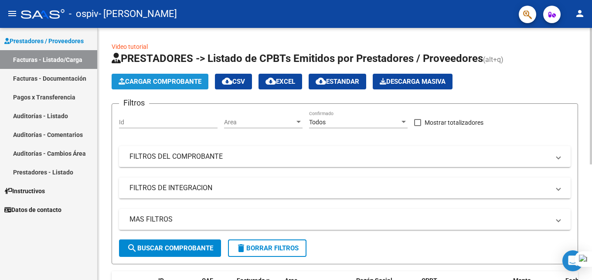
click at [160, 81] on span "Cargar Comprobante" at bounding box center [159, 82] width 83 height 8
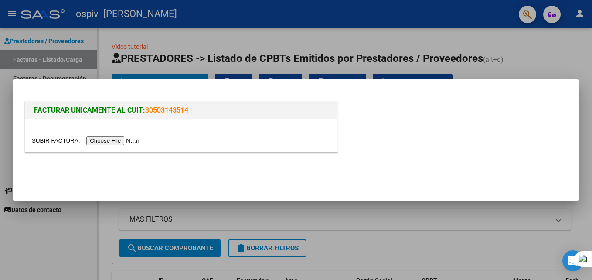
click at [112, 142] on input "file" at bounding box center [87, 140] width 110 height 9
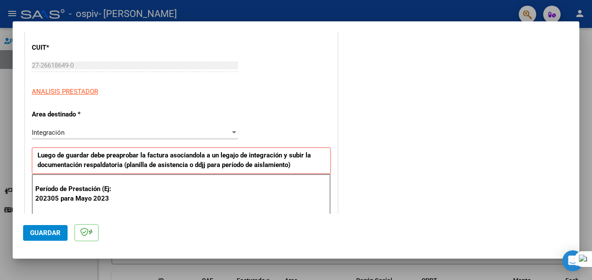
scroll to position [124, 0]
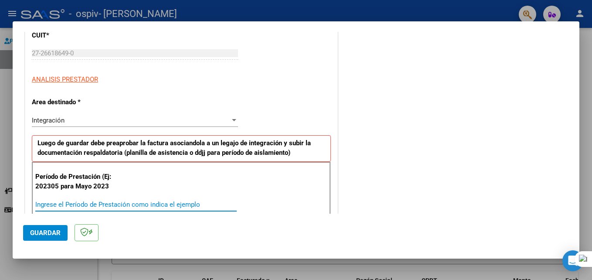
click at [62, 206] on input "Ingrese el Período de Prestación como indica el ejemplo" at bounding box center [135, 204] width 201 height 8
type input "202507"
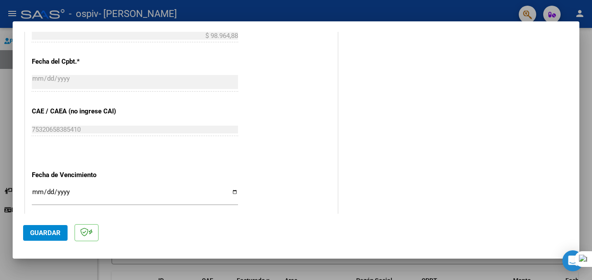
scroll to position [490, 0]
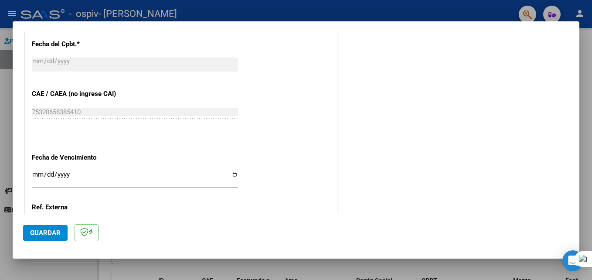
click at [233, 176] on input "Ingresar la fecha" at bounding box center [135, 178] width 206 height 14
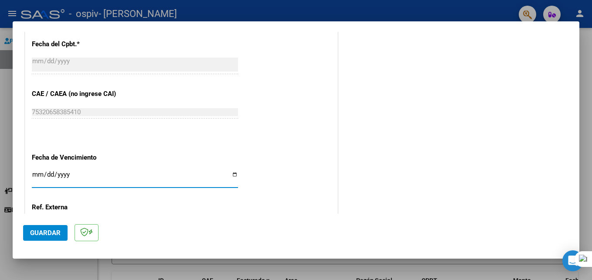
type input "[DATE]"
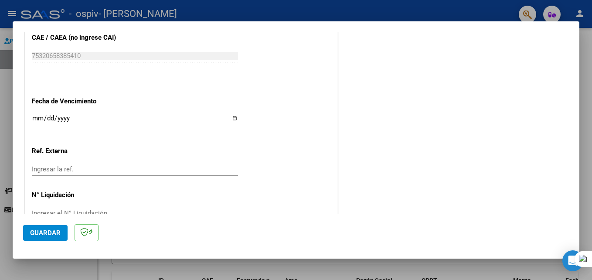
scroll to position [569, 0]
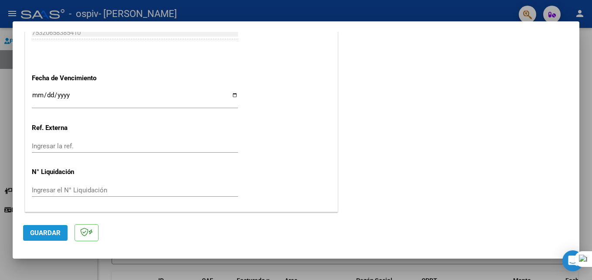
click at [54, 232] on span "Guardar" at bounding box center [45, 233] width 30 height 8
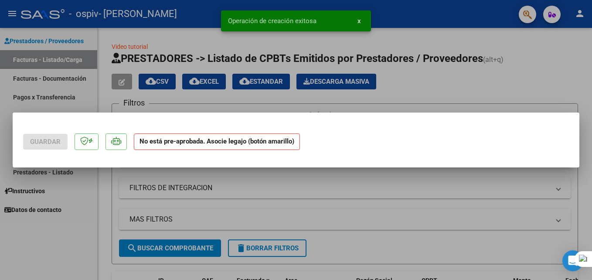
scroll to position [0, 0]
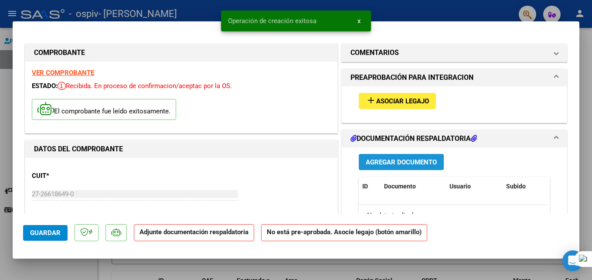
click at [416, 161] on span "Agregar Documento" at bounding box center [400, 162] width 71 height 8
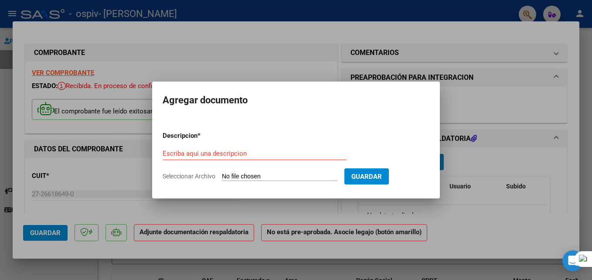
click at [210, 176] on span "Seleccionar Archivo" at bounding box center [188, 175] width 53 height 7
click at [222, 176] on input "Seleccionar Archivo" at bounding box center [279, 176] width 115 height 8
type input "C:\fakepath\[PERSON_NAME] asistencia [DATE].pdf"
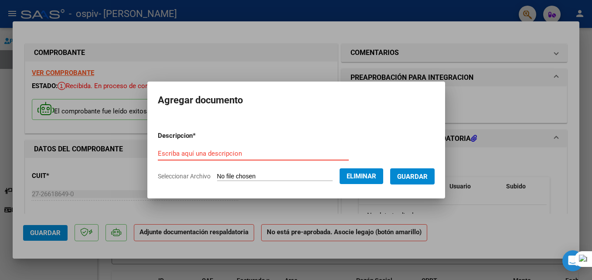
click at [191, 155] on input "Escriba aquí una descripcion" at bounding box center [253, 153] width 191 height 8
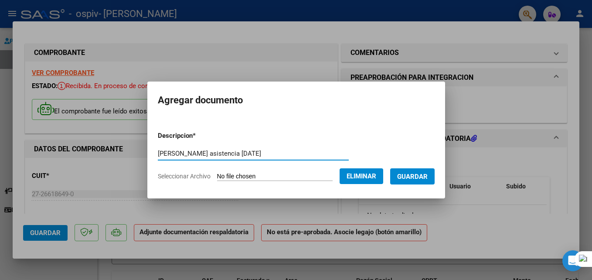
click at [238, 153] on input "[PERSON_NAME] asistencia [DATE]" at bounding box center [253, 153] width 191 height 8
type input "[PERSON_NAME] asistencia [DATE]"
click at [417, 176] on span "Guardar" at bounding box center [412, 176] width 30 height 8
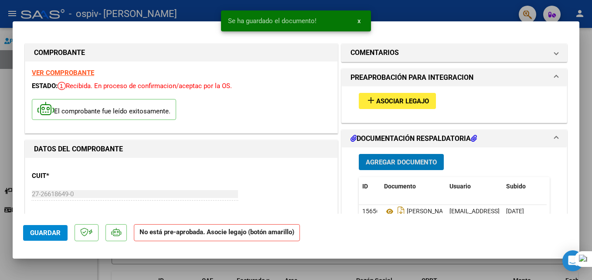
click at [391, 163] on span "Agregar Documento" at bounding box center [400, 162] width 71 height 8
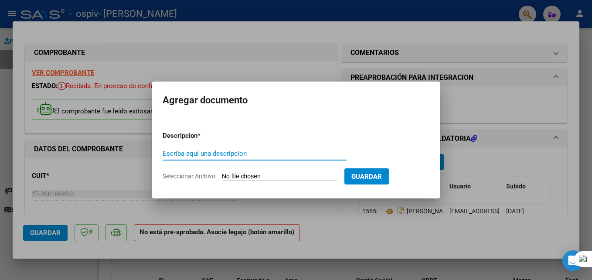
click at [219, 177] on app-file-uploader "Seleccionar Archivo" at bounding box center [253, 176] width 182 height 8
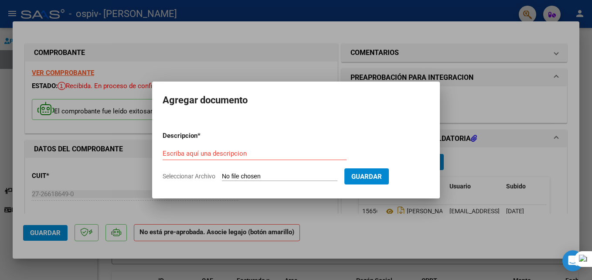
click at [245, 177] on input "Seleccionar Archivo" at bounding box center [279, 176] width 115 height 8
type input "C:\fakepath\[PERSON_NAME] AUTORIZACION PSP 2025.pdf"
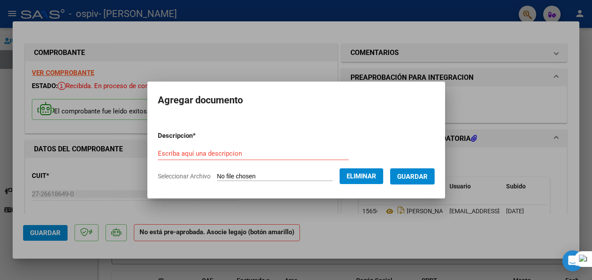
click at [208, 152] on input "Escriba aquí una descripcion" at bounding box center [253, 153] width 191 height 8
type input "AUTORIZACIÓN [PERSON_NAME]"
click at [423, 179] on span "Guardar" at bounding box center [412, 176] width 30 height 8
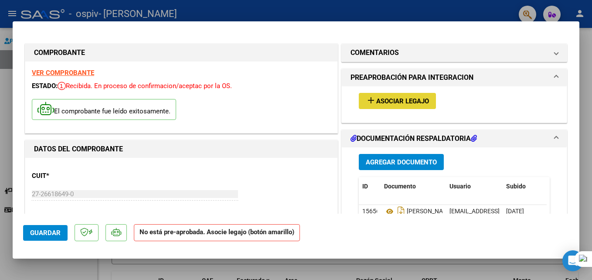
click at [366, 101] on mat-icon "add" at bounding box center [370, 100] width 10 height 10
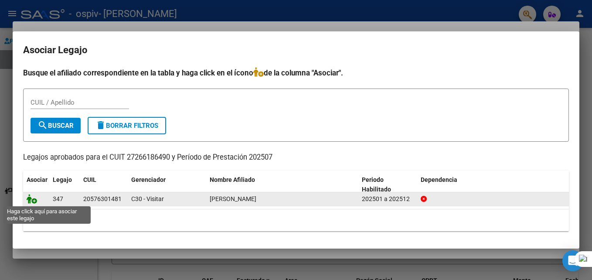
click at [27, 199] on icon at bounding box center [32, 199] width 10 height 10
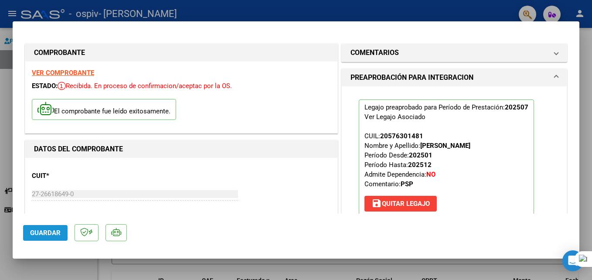
click at [56, 233] on span "Guardar" at bounding box center [45, 233] width 30 height 8
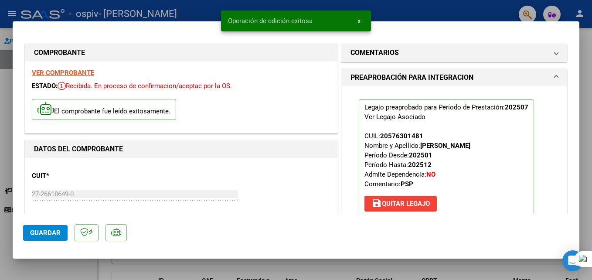
click at [358, 18] on span "x" at bounding box center [358, 21] width 3 height 8
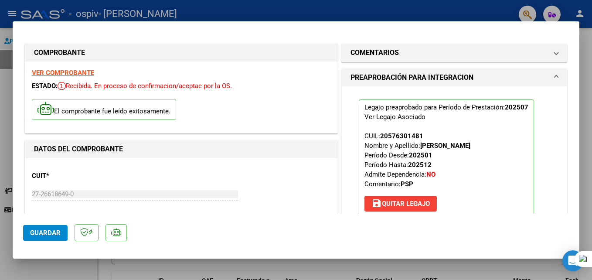
click at [355, 270] on div at bounding box center [296, 140] width 592 height 280
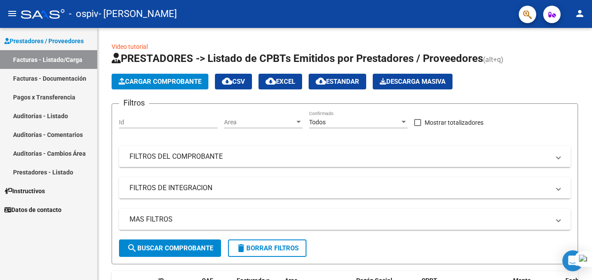
click at [40, 79] on link "Facturas - Documentación" at bounding box center [48, 78] width 97 height 19
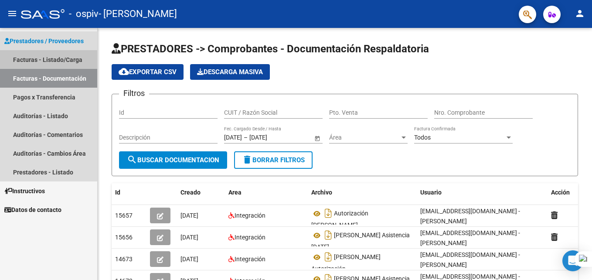
click at [47, 58] on link "Facturas - Listado/Carga" at bounding box center [48, 59] width 97 height 19
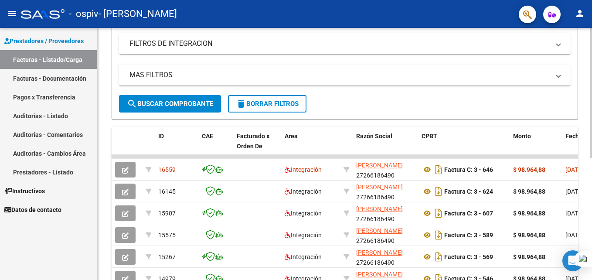
scroll to position [155, 0]
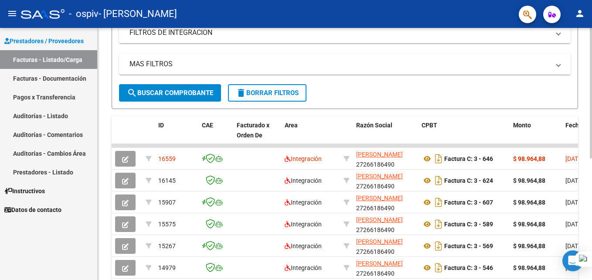
click at [591, 187] on html "menu - ospiv - [PERSON_NAME] person Prestadores / Proveedores Facturas - Listad…" at bounding box center [296, 140] width 592 height 280
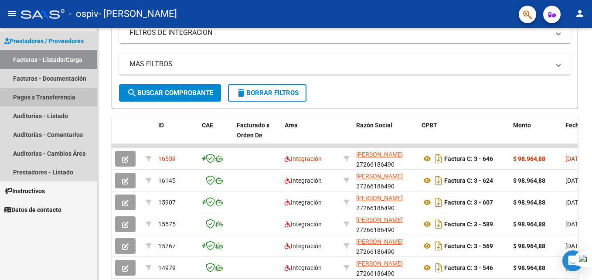
click at [53, 96] on link "Pagos x Transferencia" at bounding box center [48, 97] width 97 height 19
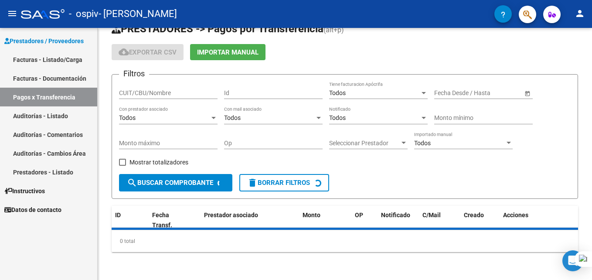
scroll to position [40, 0]
